Goal: Transaction & Acquisition: Purchase product/service

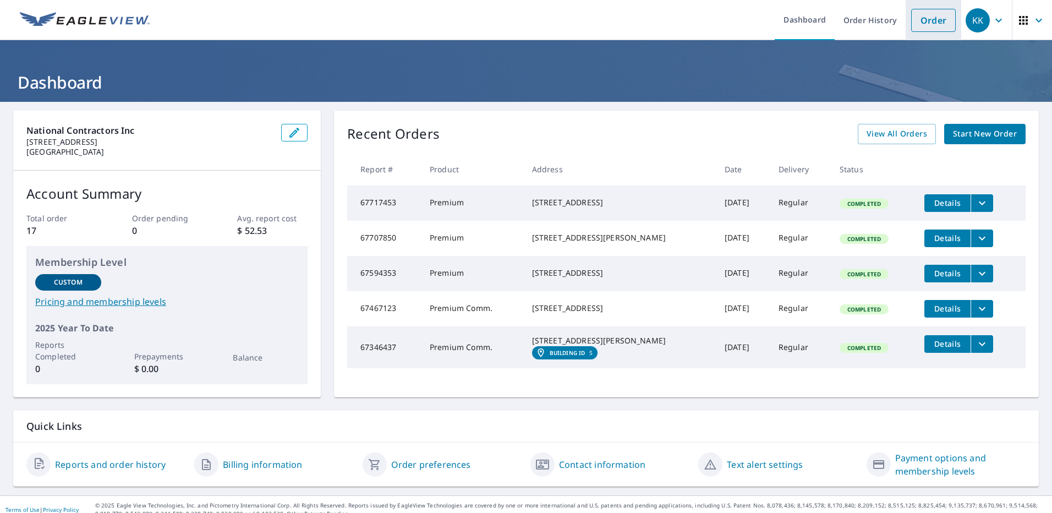
click at [924, 25] on link "Order" at bounding box center [933, 20] width 45 height 23
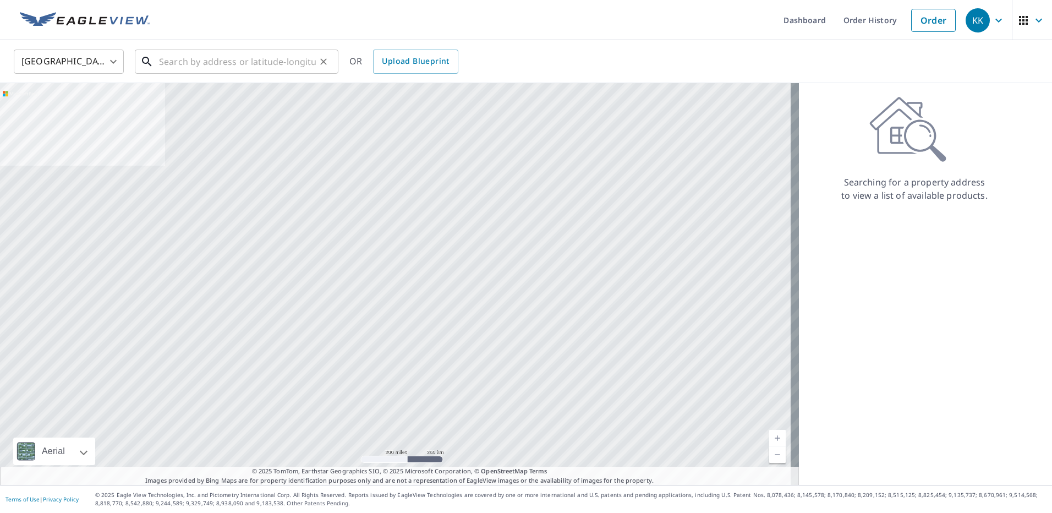
click at [223, 67] on input "text" at bounding box center [237, 61] width 157 height 31
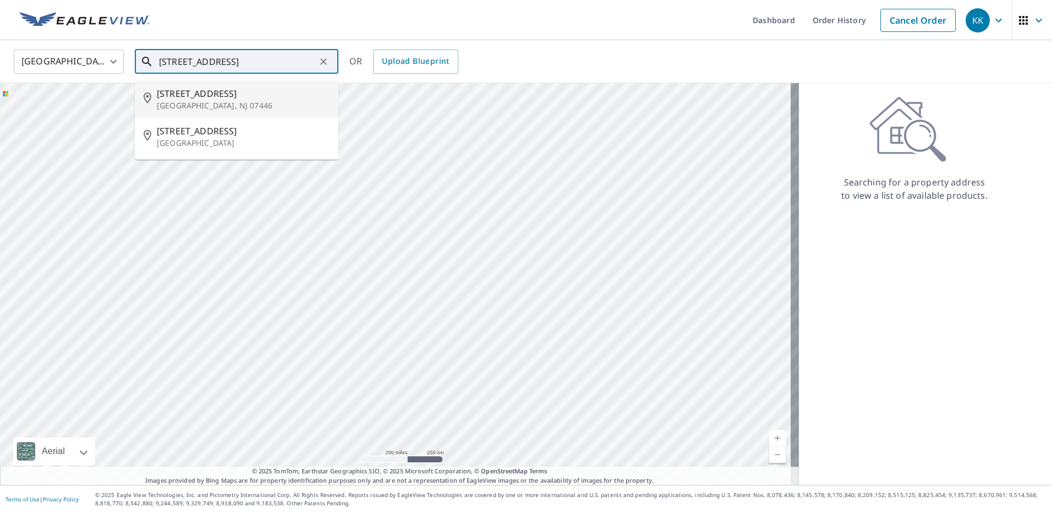
click at [221, 95] on span "[STREET_ADDRESS]" at bounding box center [243, 93] width 173 height 13
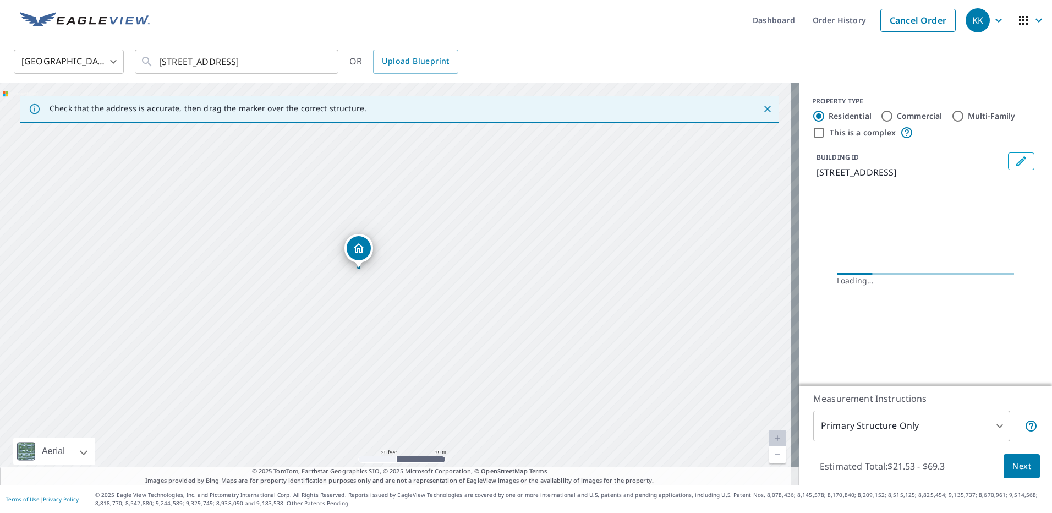
drag, startPoint x: 355, startPoint y: 283, endPoint x: 557, endPoint y: 285, distance: 201.9
click at [557, 285] on div "[STREET_ADDRESS]" at bounding box center [399, 284] width 799 height 402
drag, startPoint x: 468, startPoint y: 284, endPoint x: 487, endPoint y: 293, distance: 20.4
click at [487, 293] on div "[STREET_ADDRESS]" at bounding box center [399, 284] width 799 height 402
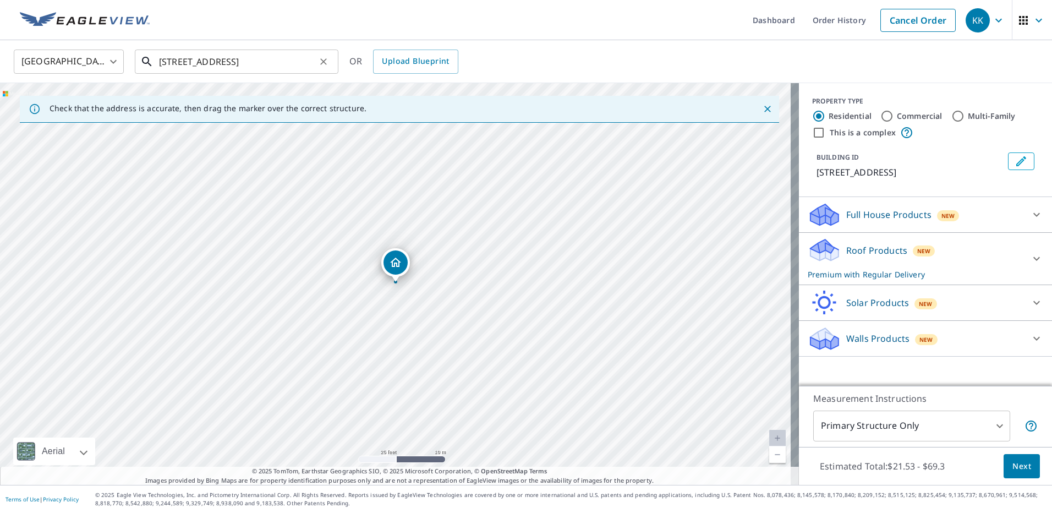
click at [169, 65] on input "[STREET_ADDRESS]" at bounding box center [237, 61] width 157 height 31
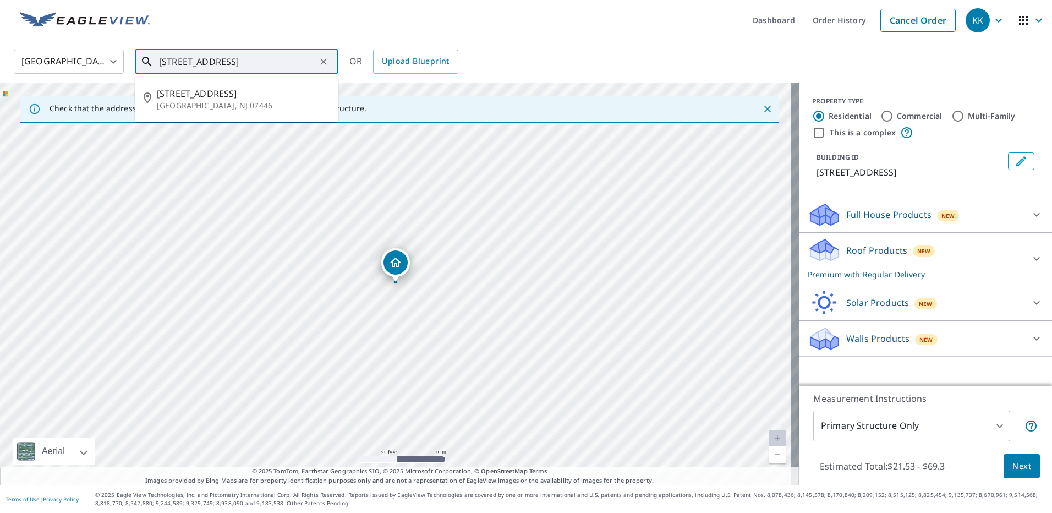
type input "[STREET_ADDRESS]"
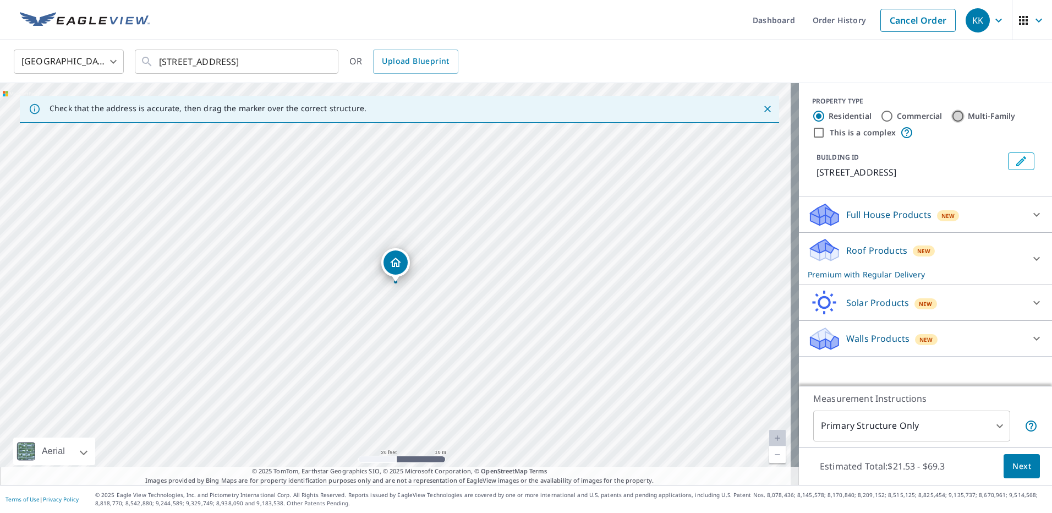
click at [951, 114] on input "Multi-Family" at bounding box center [957, 115] width 13 height 13
radio input "true"
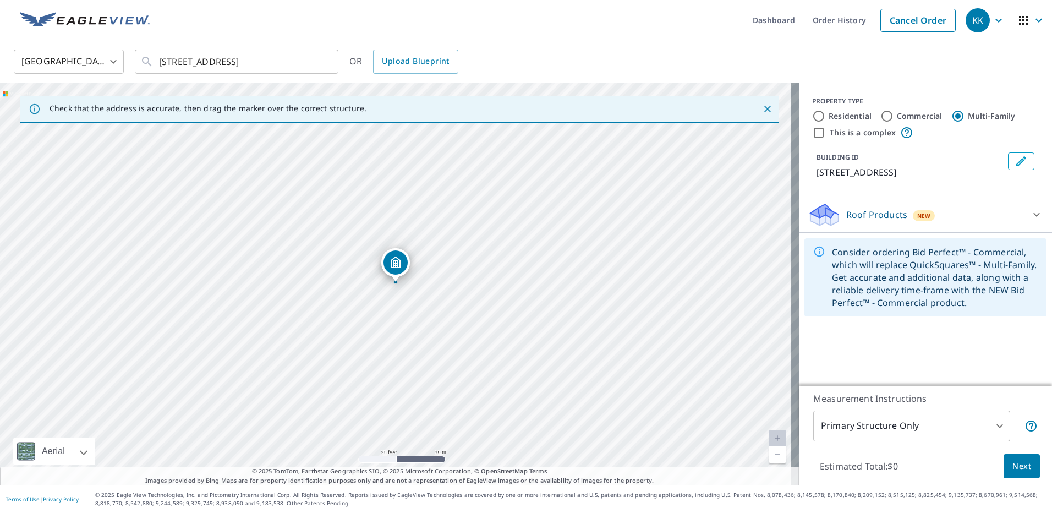
click at [880, 112] on input "Commercial" at bounding box center [886, 115] width 13 height 13
radio input "true"
type input "4"
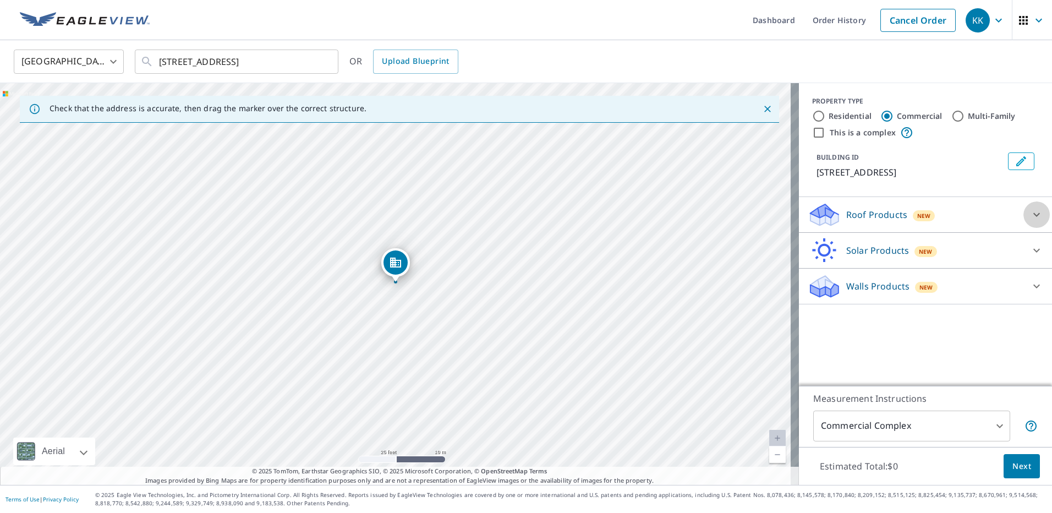
click at [1030, 208] on icon at bounding box center [1036, 214] width 13 height 13
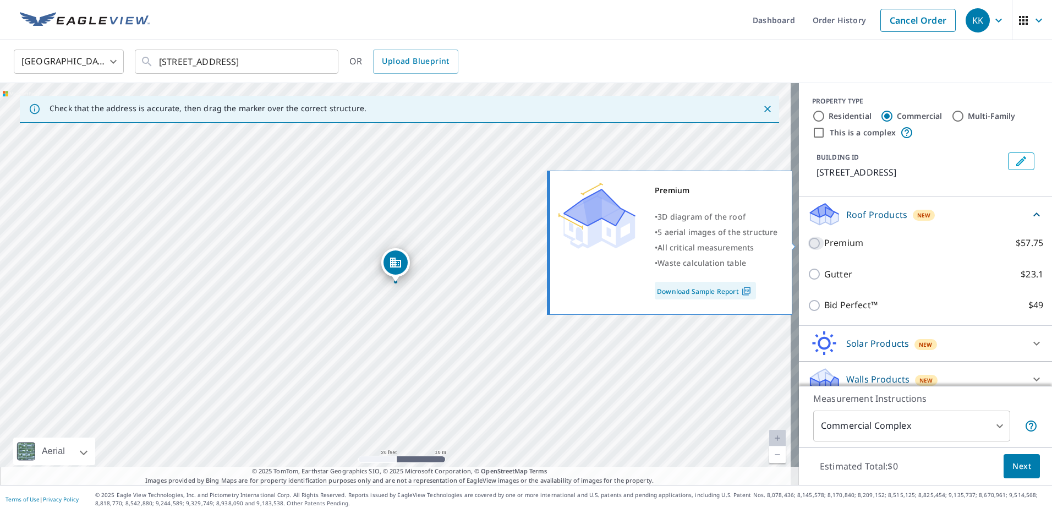
click at [810, 244] on input "Premium $57.75" at bounding box center [816, 243] width 17 height 13
checkbox input "true"
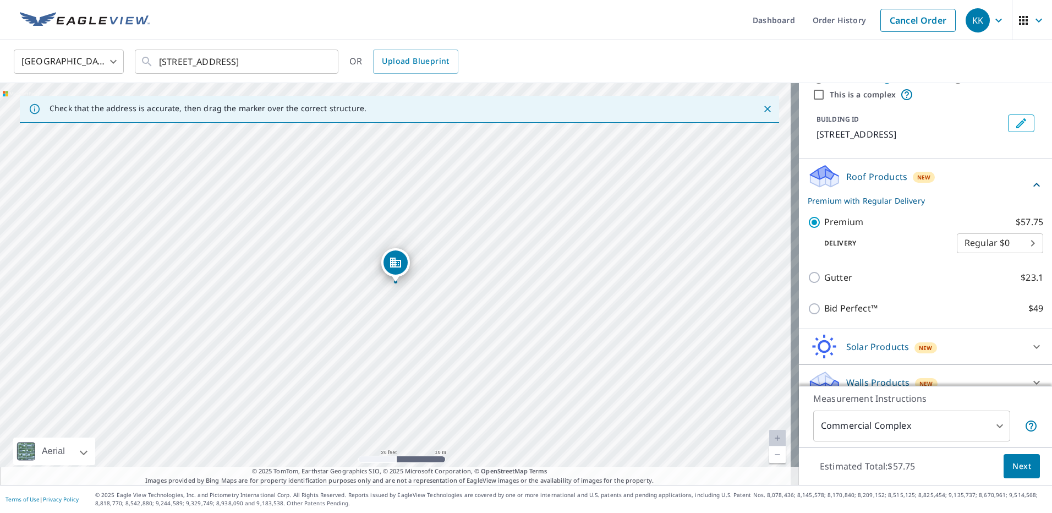
scroll to position [46, 0]
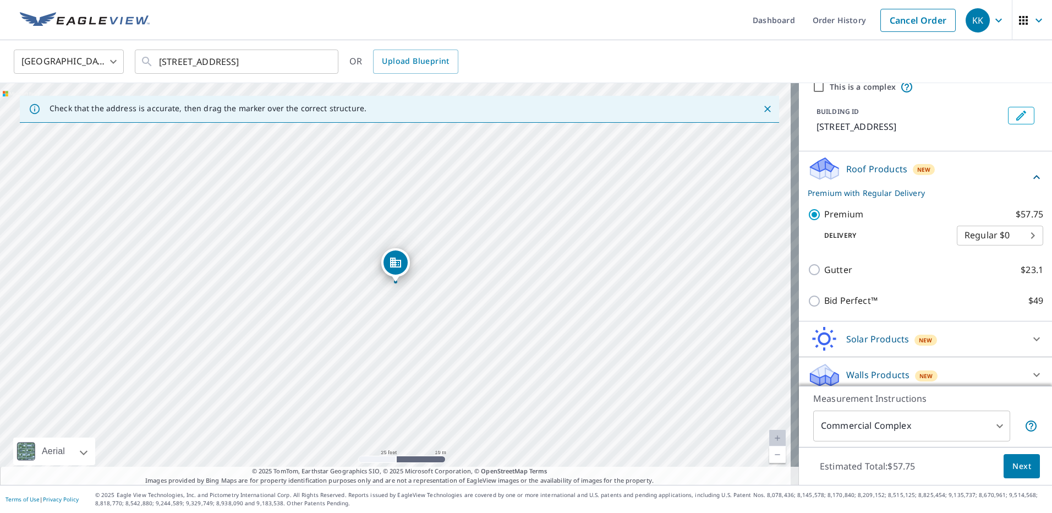
click at [1025, 464] on button "Next" at bounding box center [1022, 466] width 36 height 25
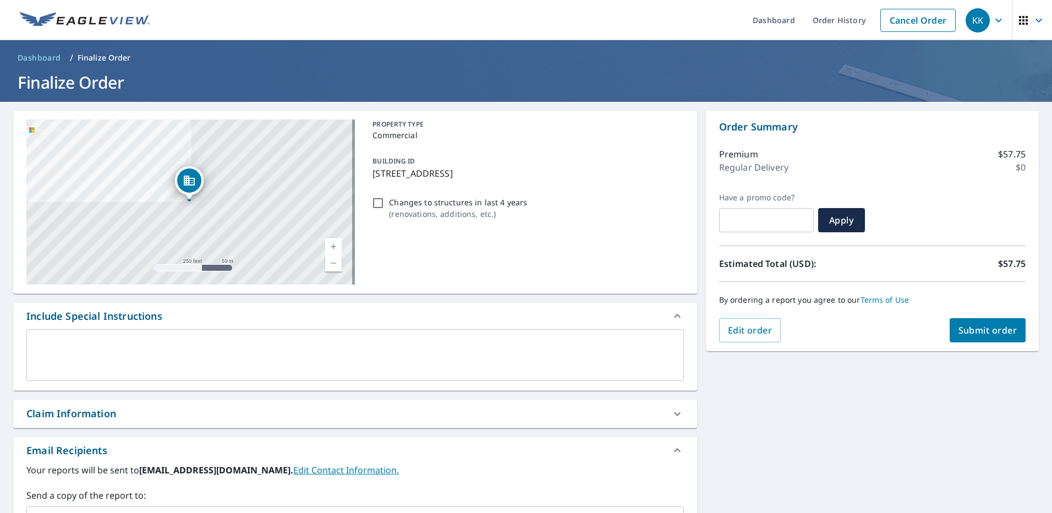
click at [966, 328] on span "Submit order" at bounding box center [987, 330] width 59 height 12
checkbox input "true"
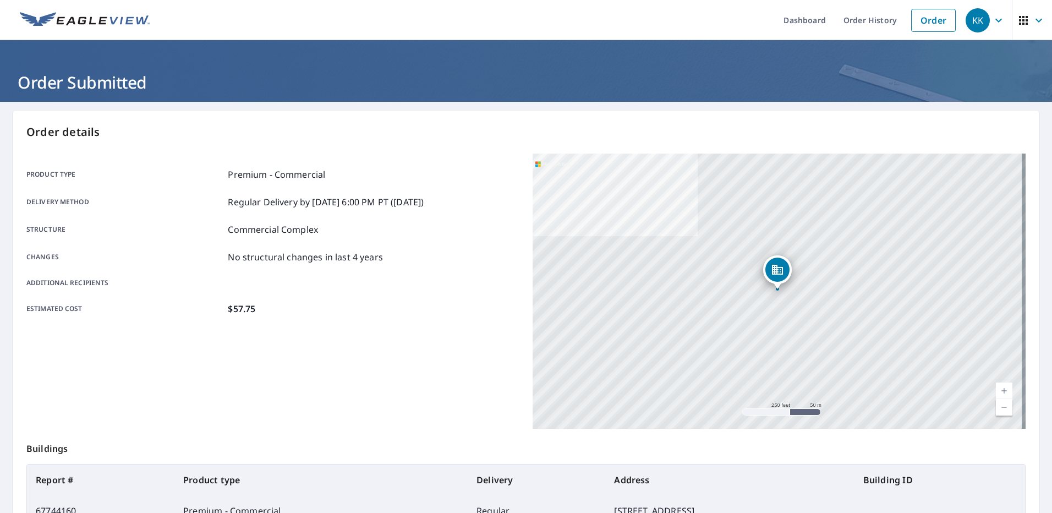
click at [377, 304] on div "Estimated cost $57.75" at bounding box center [272, 308] width 493 height 13
